Goal: Transaction & Acquisition: Purchase product/service

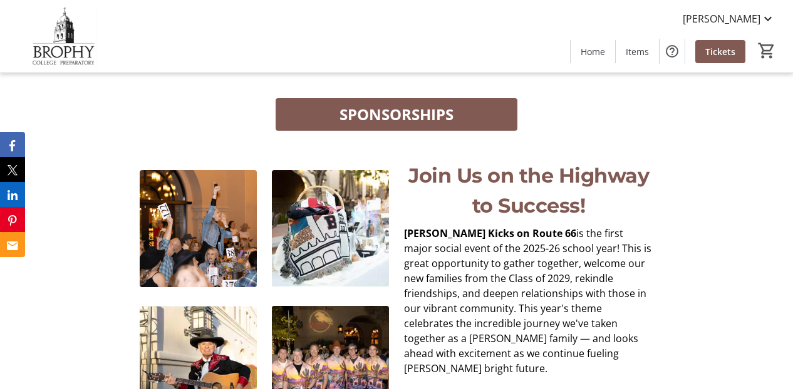
scroll to position [284, 0]
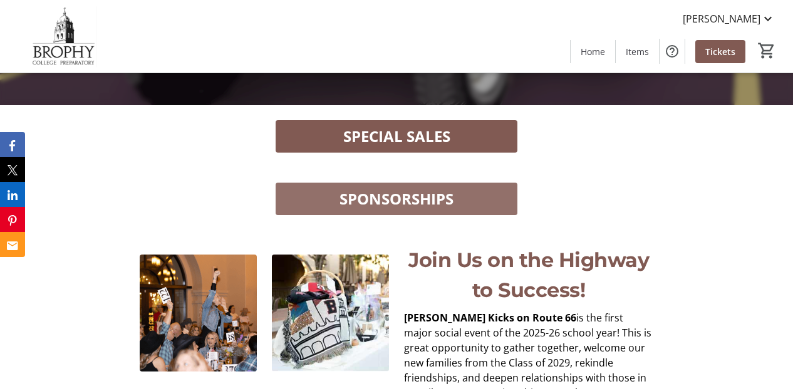
click at [447, 198] on span "SPONSORSHIPS" at bounding box center [396, 199] width 114 height 23
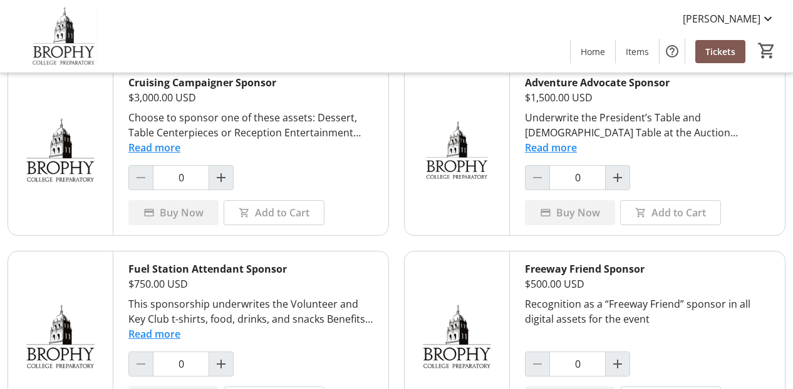
scroll to position [886, 0]
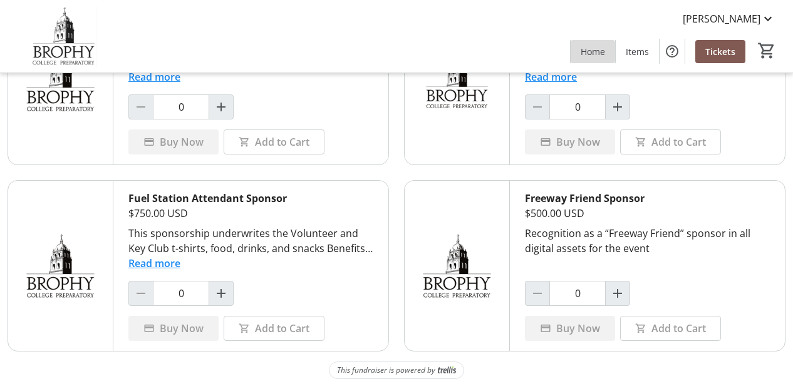
click at [587, 43] on span at bounding box center [592, 51] width 44 height 30
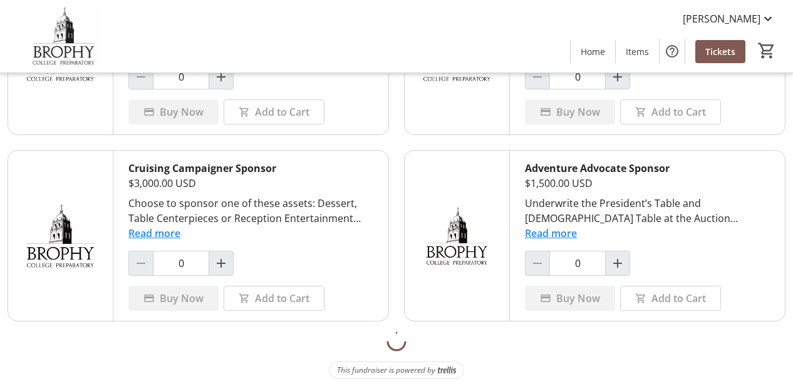
scroll to position [736, 0]
